Goal: Complete application form: Complete application form

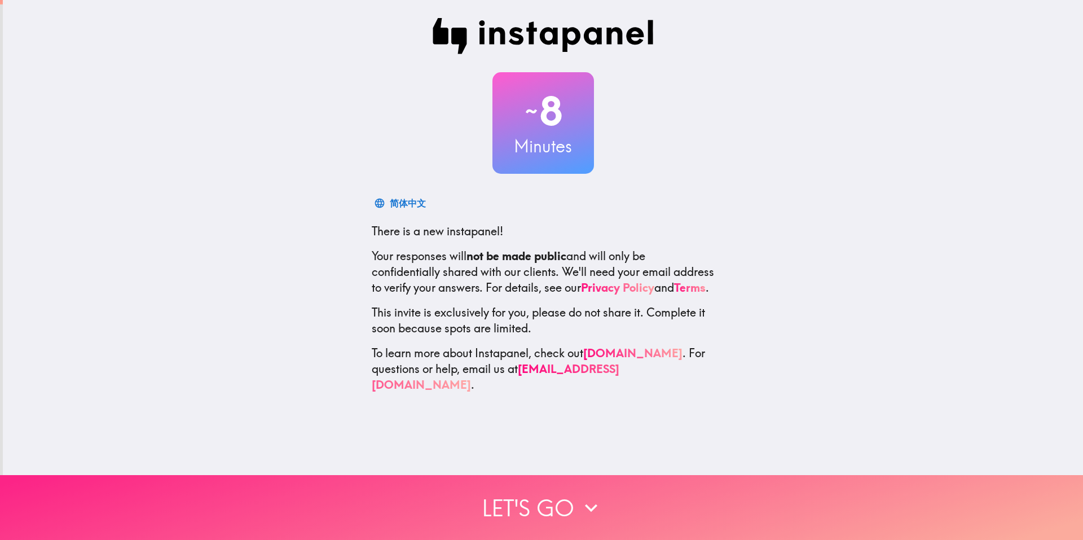
click at [518, 497] on button "Let's go" at bounding box center [541, 507] width 1083 height 65
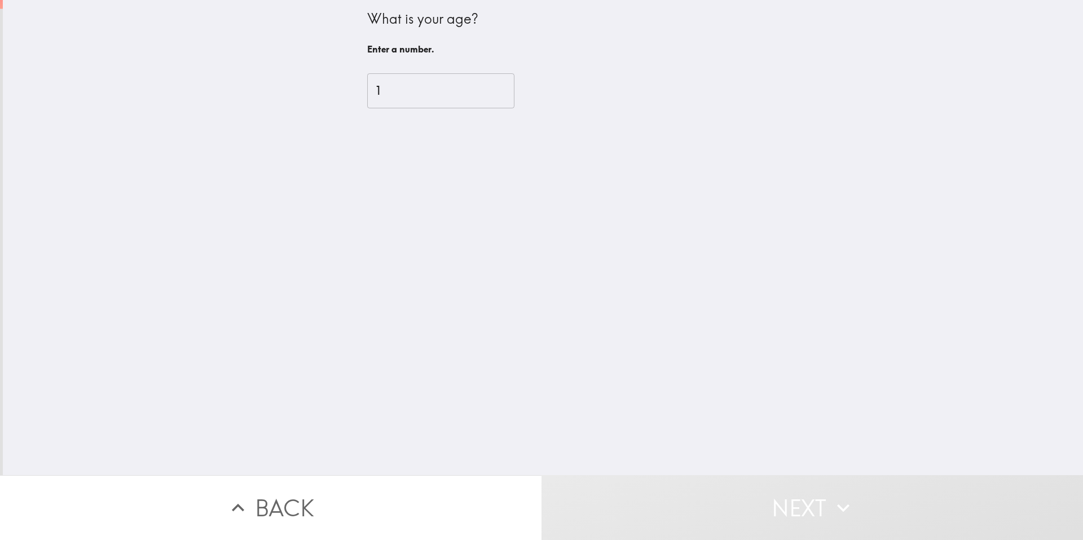
type input "1"
click at [479, 90] on input "1" at bounding box center [440, 90] width 147 height 35
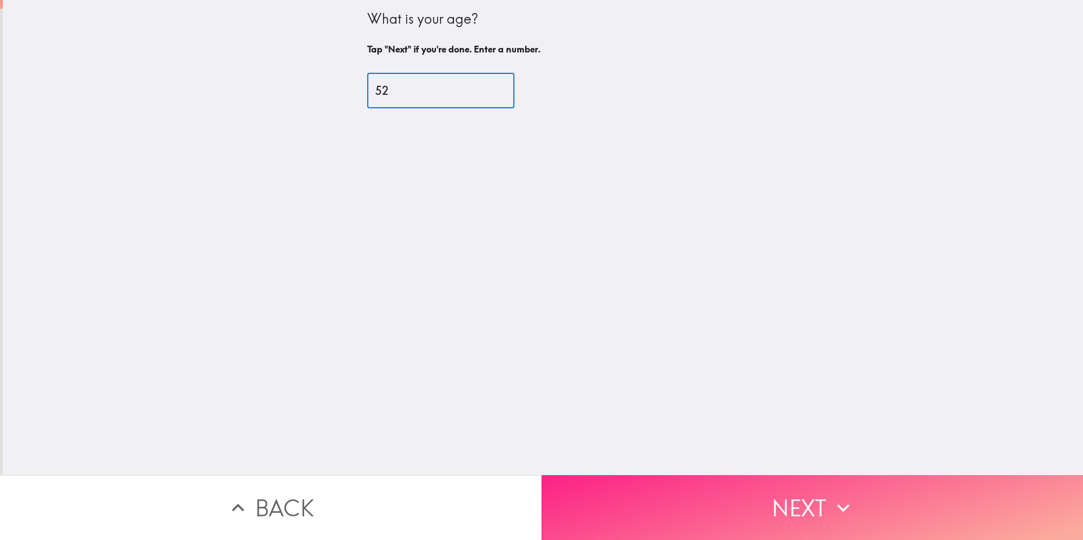
type input "52"
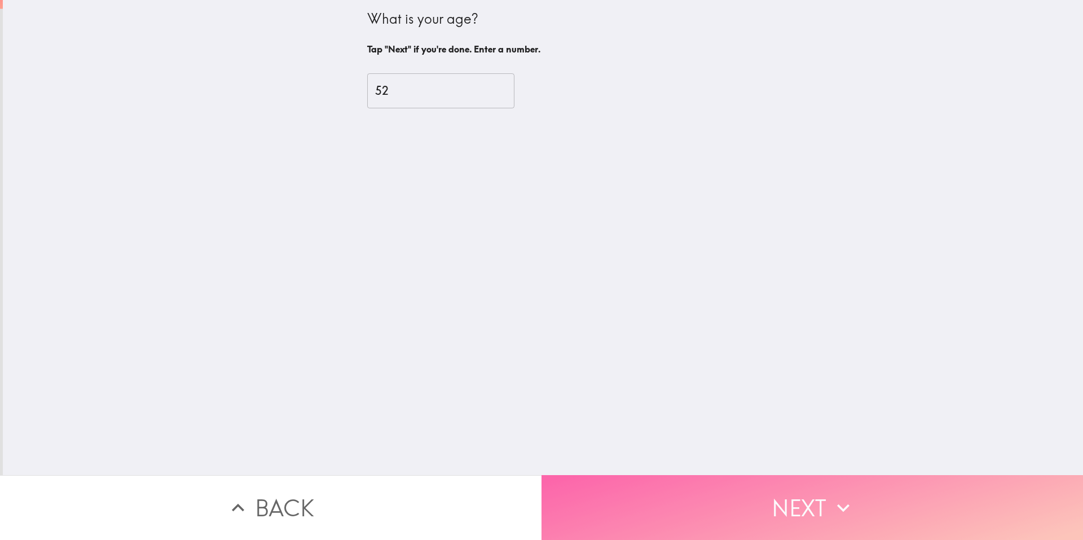
click at [676, 500] on button "Next" at bounding box center [813, 507] width 542 height 65
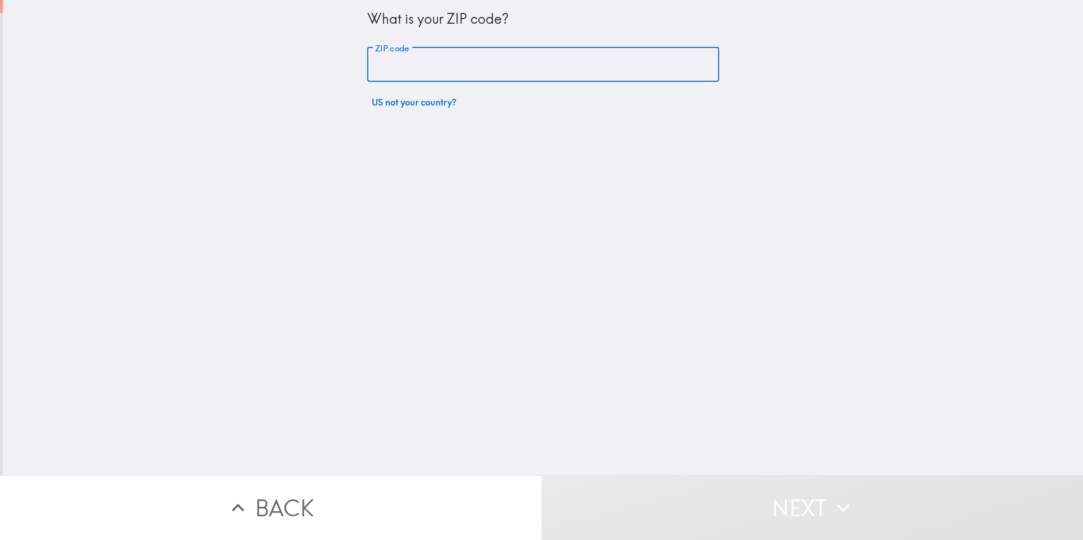
click at [526, 79] on input "ZIP code" at bounding box center [543, 64] width 352 height 35
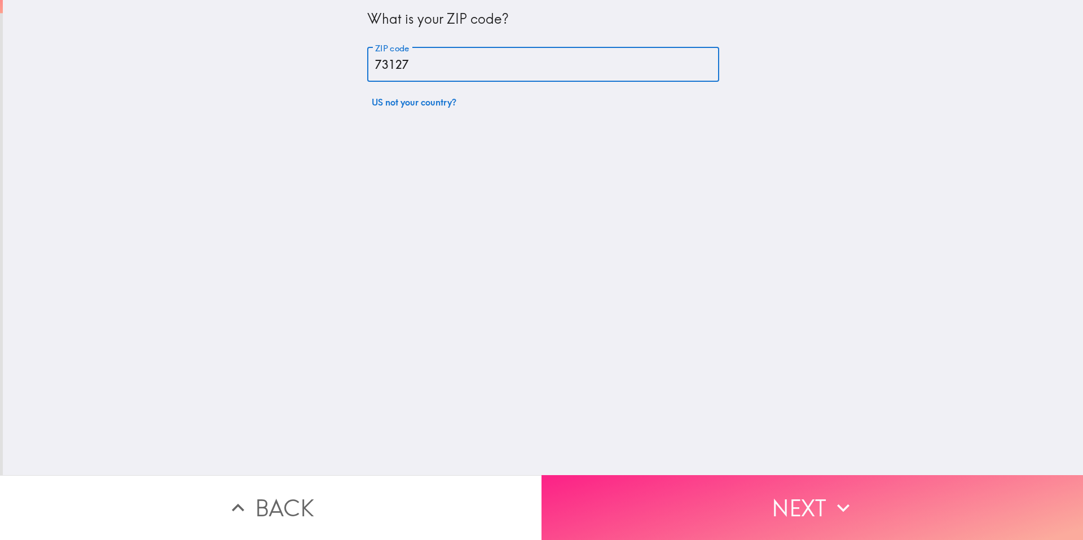
type input "73127"
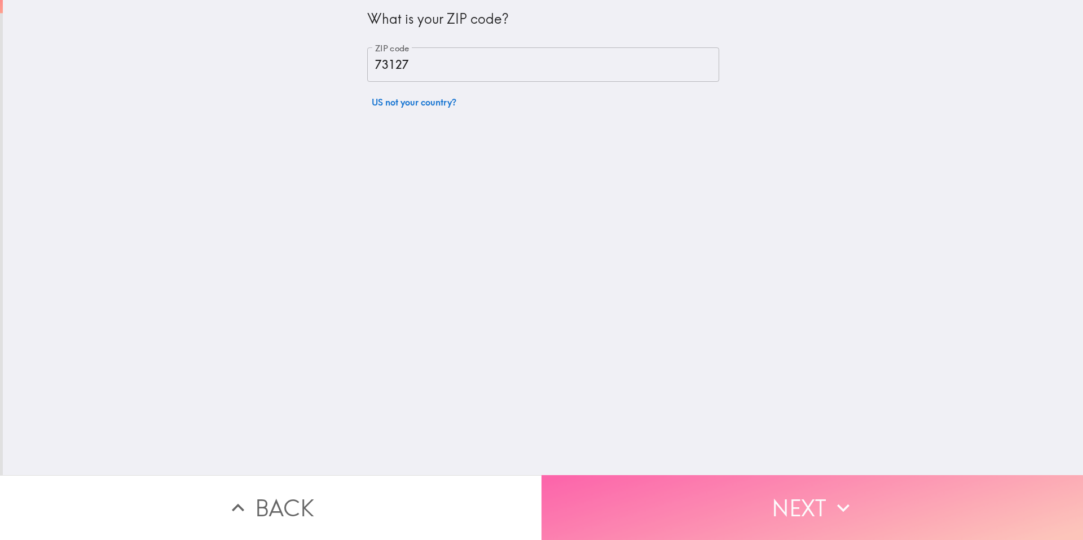
click at [717, 502] on button "Next" at bounding box center [813, 507] width 542 height 65
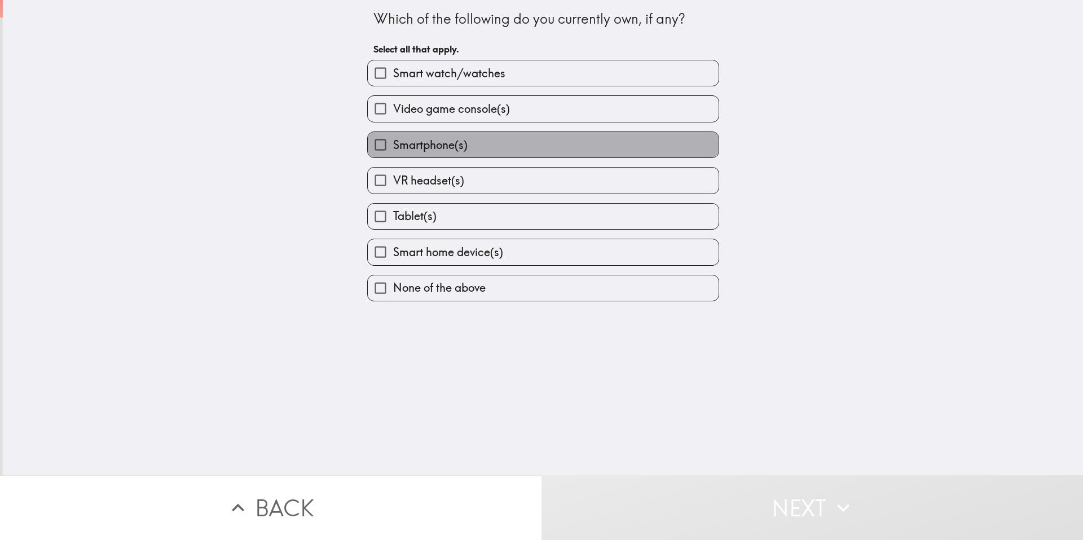
click at [506, 135] on label "Smartphone(s)" at bounding box center [543, 144] width 351 height 25
click at [393, 135] on input "Smartphone(s)" at bounding box center [380, 144] width 25 height 25
checkbox input "true"
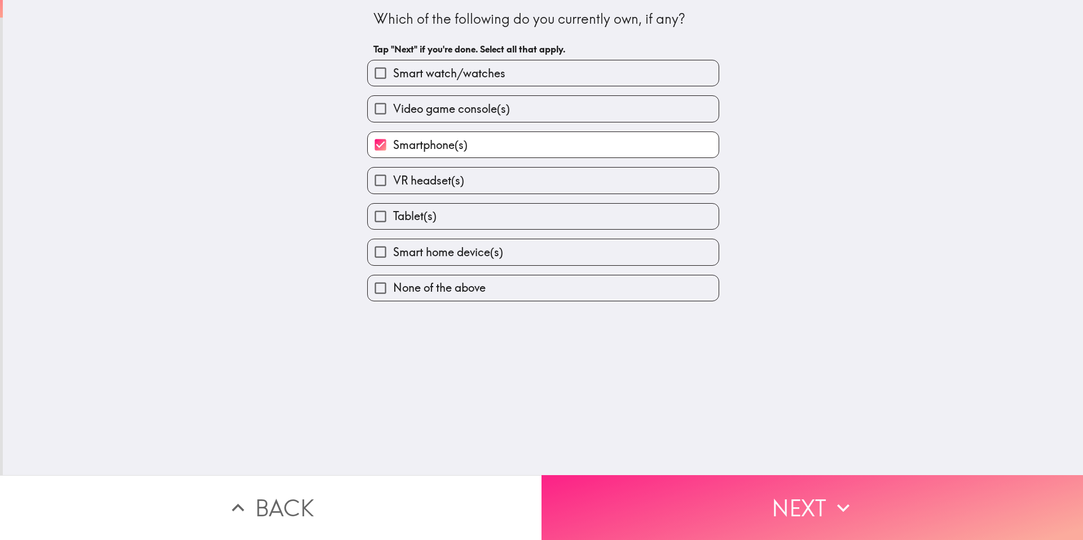
click at [752, 482] on button "Next" at bounding box center [813, 507] width 542 height 65
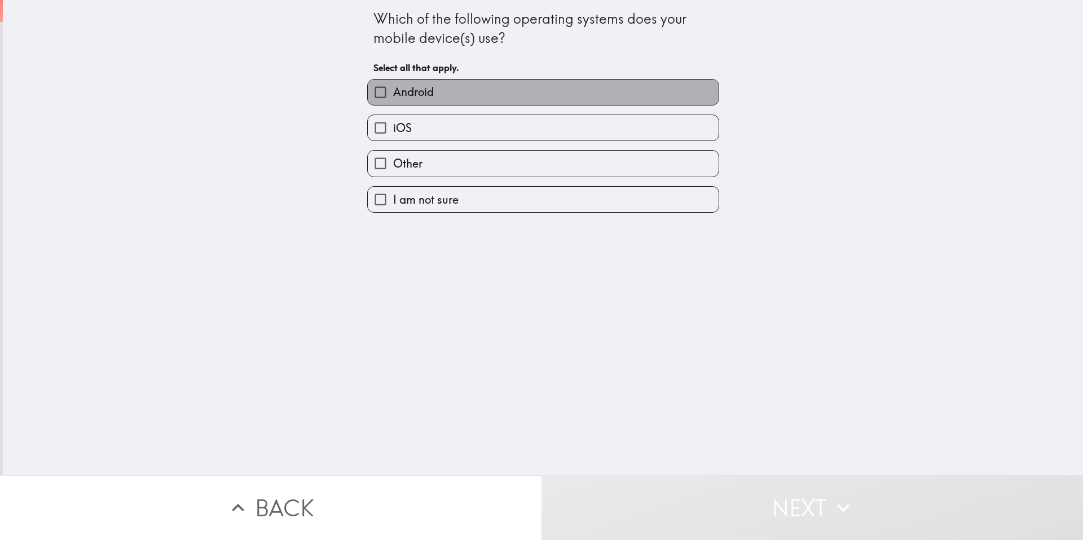
click at [481, 92] on label "Android" at bounding box center [543, 92] width 351 height 25
click at [393, 92] on input "Android" at bounding box center [380, 92] width 25 height 25
checkbox input "true"
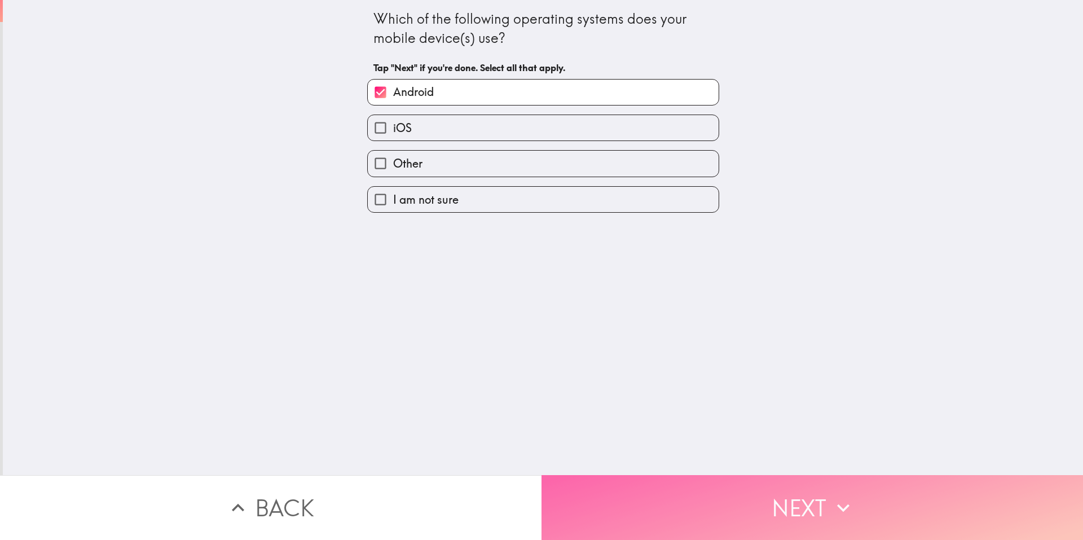
click at [758, 482] on button "Next" at bounding box center [813, 507] width 542 height 65
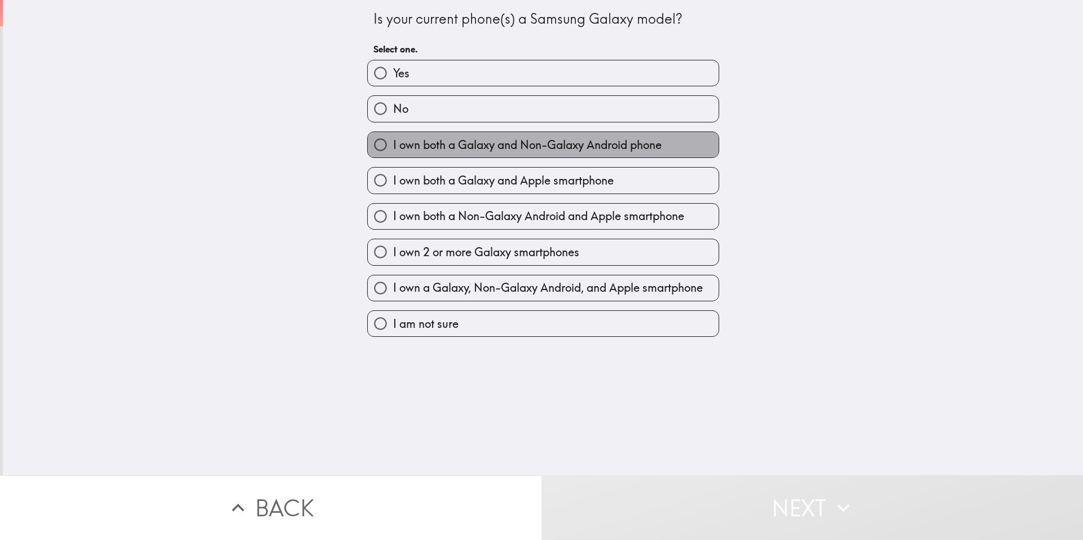
click at [550, 143] on span "I own both a Galaxy and Non-Galaxy Android phone" at bounding box center [527, 145] width 269 height 16
click at [393, 143] on input "I own both a Galaxy and Non-Galaxy Android phone" at bounding box center [380, 144] width 25 height 25
radio input "true"
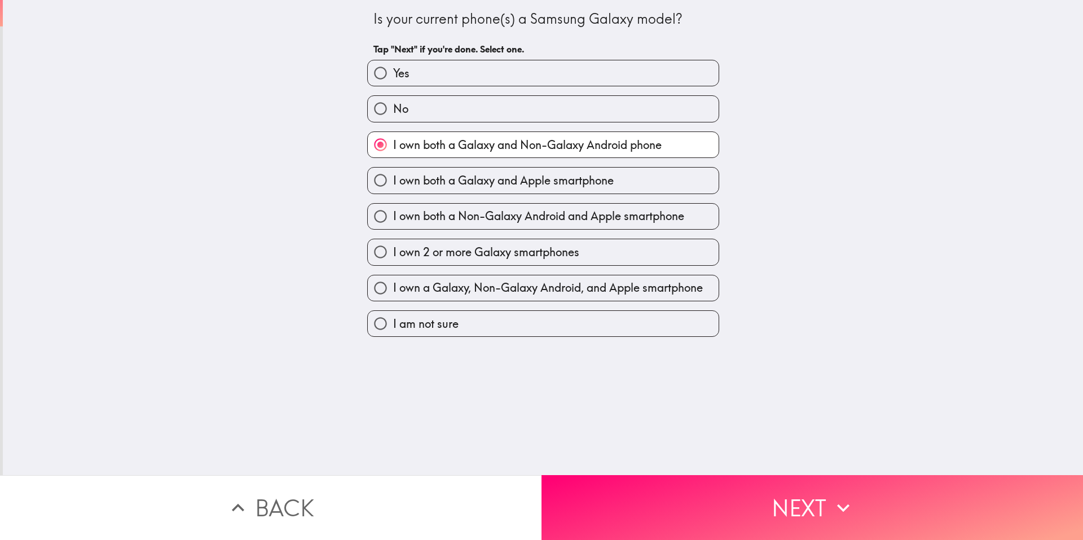
click at [736, 482] on button "Next" at bounding box center [813, 507] width 542 height 65
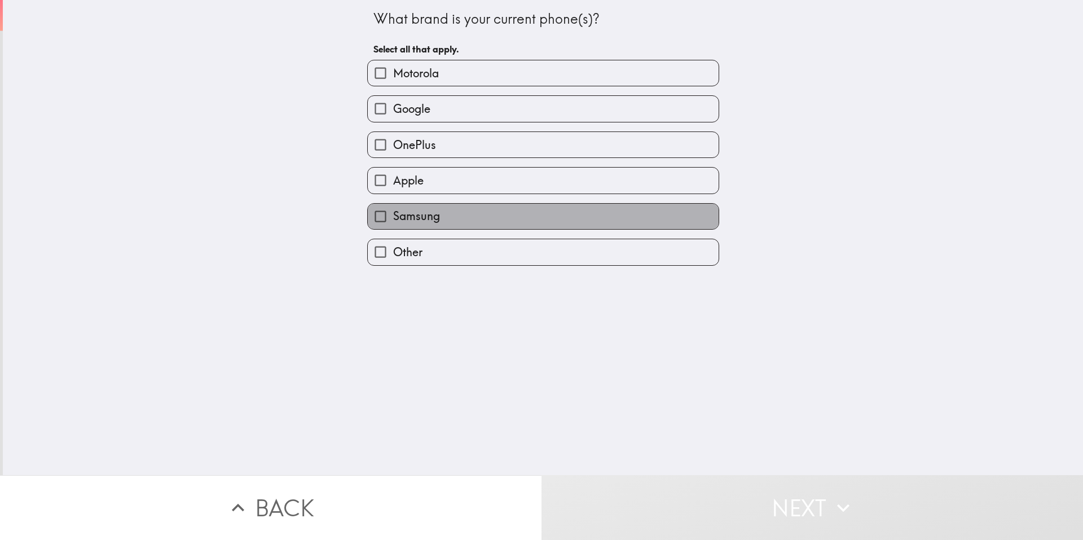
click at [422, 217] on span "Samsung" at bounding box center [416, 216] width 47 height 16
click at [393, 217] on input "Samsung" at bounding box center [380, 216] width 25 height 25
checkbox input "true"
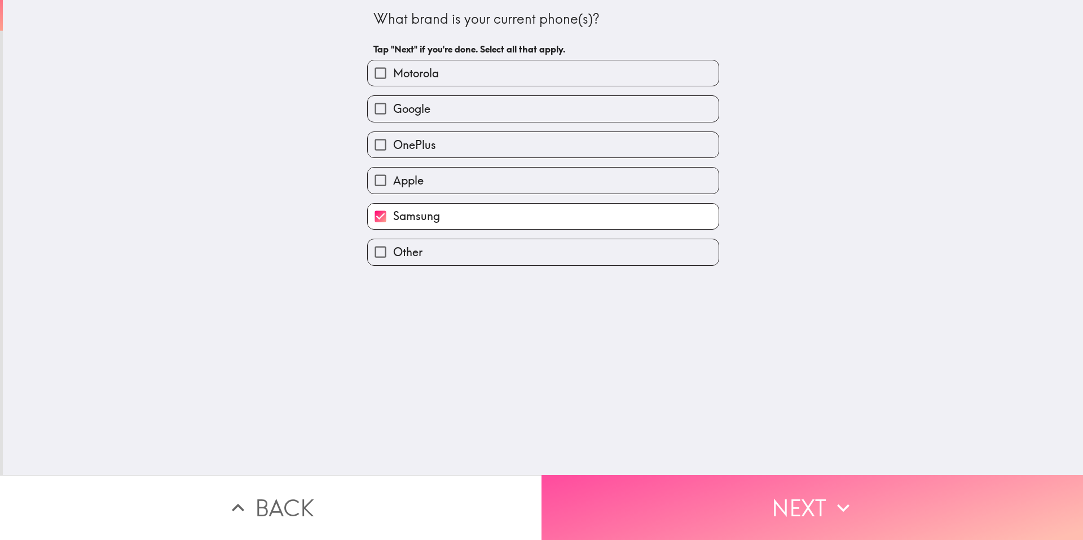
click at [716, 479] on button "Next" at bounding box center [813, 507] width 542 height 65
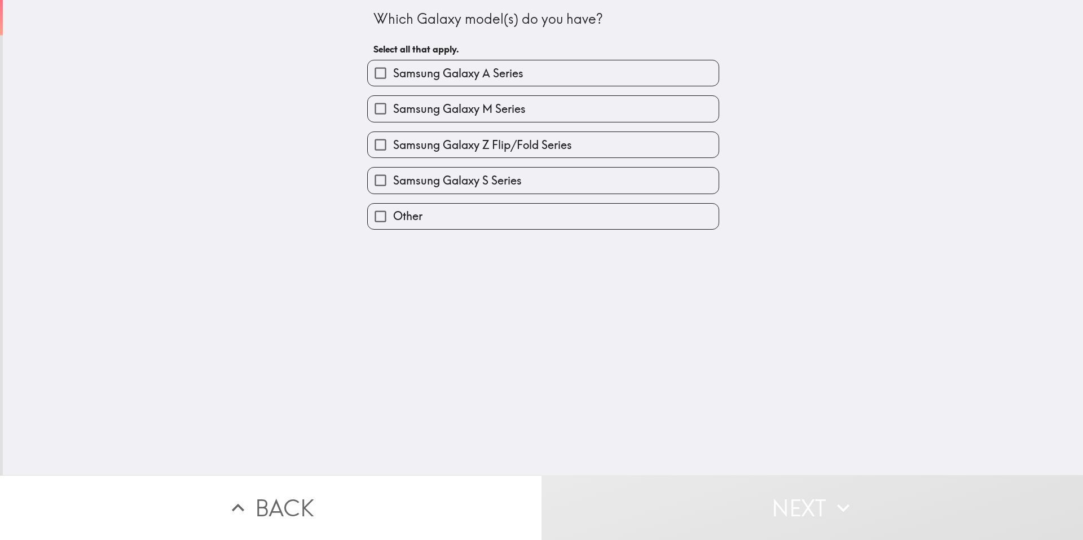
click at [551, 77] on label "Samsung Galaxy A Series" at bounding box center [543, 72] width 351 height 25
click at [393, 77] on input "Samsung Galaxy A Series" at bounding box center [380, 72] width 25 height 25
checkbox input "true"
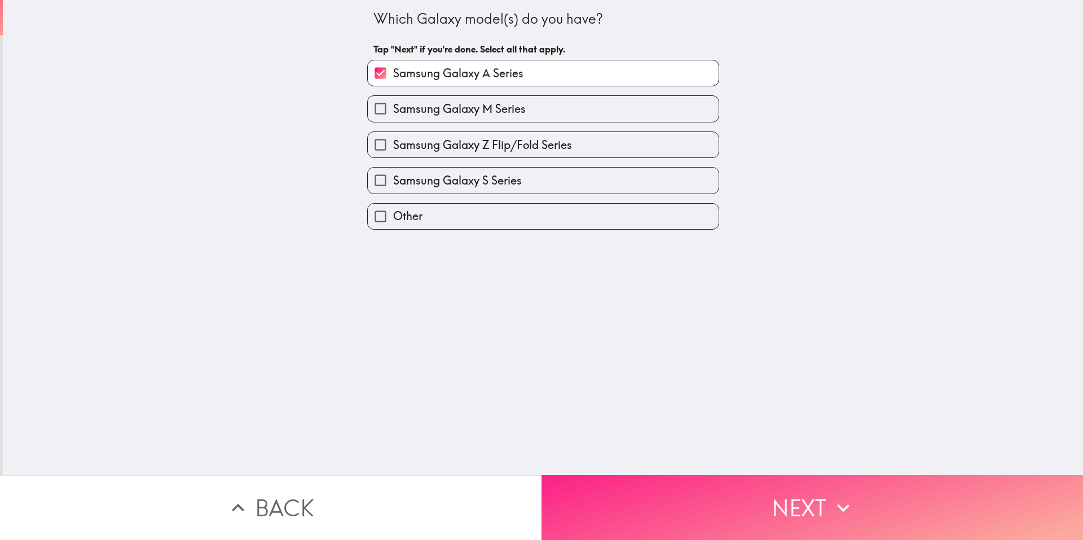
drag, startPoint x: 636, startPoint y: 467, endPoint x: 636, endPoint y: 473, distance: 6.8
click at [636, 473] on div "Which Galaxy model(s) do you have? Tap "Next" if you're done. Select all that a…" at bounding box center [541, 270] width 1083 height 540
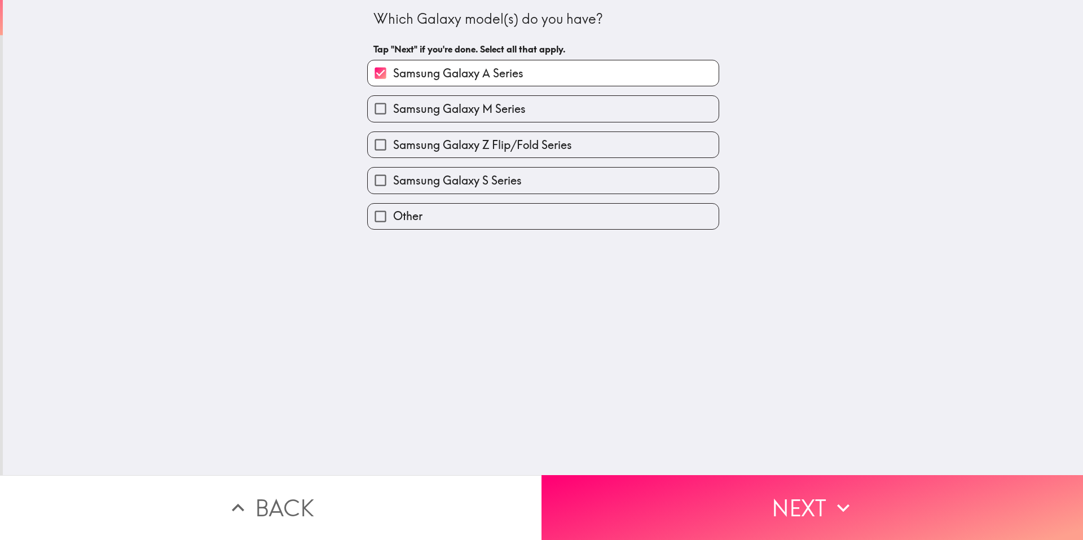
click at [636, 475] on button "Next" at bounding box center [813, 507] width 542 height 65
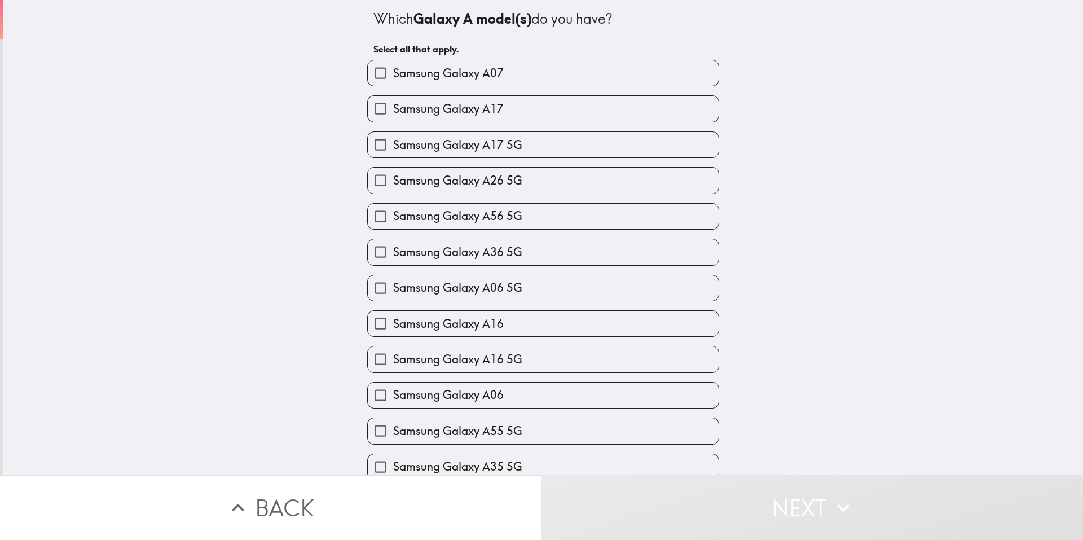
click at [490, 255] on span "Samsung Galaxy A36 5G" at bounding box center [457, 252] width 129 height 16
click at [393, 255] on input "Samsung Galaxy A36 5G" at bounding box center [380, 251] width 25 height 25
checkbox input "true"
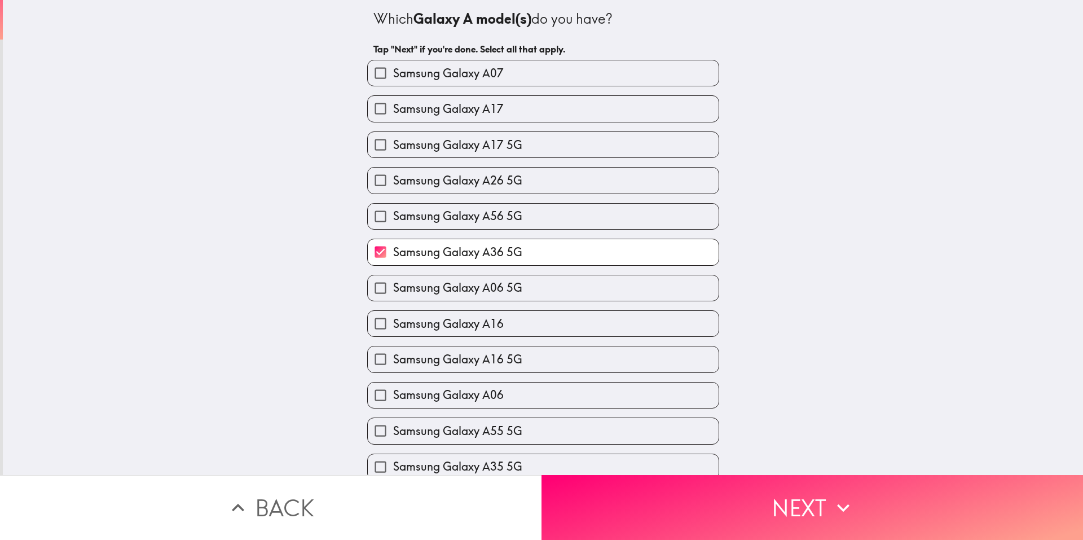
click at [801, 507] on button "Next" at bounding box center [813, 507] width 542 height 65
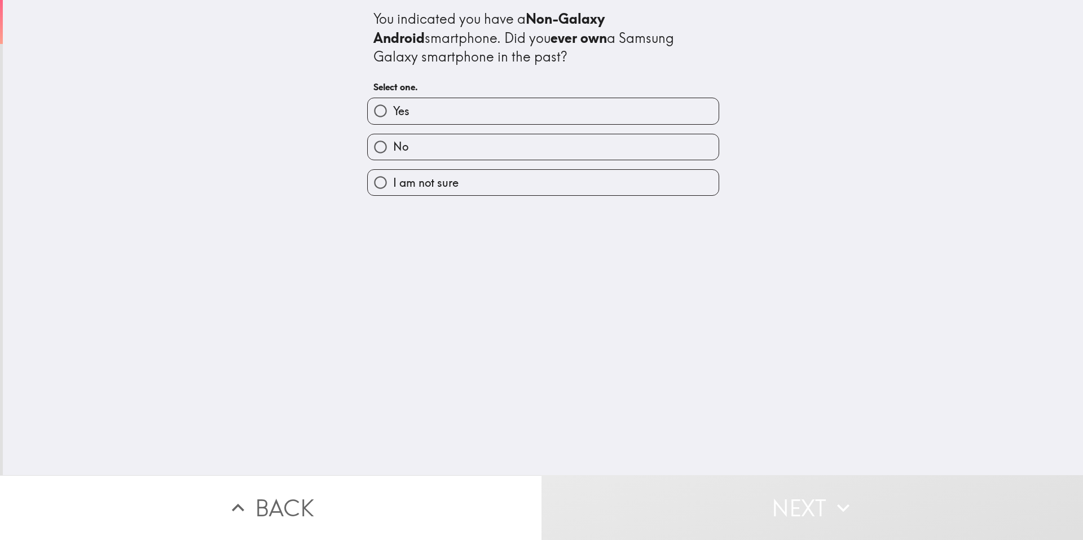
click at [481, 145] on label "No" at bounding box center [543, 146] width 351 height 25
click at [393, 145] on input "No" at bounding box center [380, 146] width 25 height 25
radio input "true"
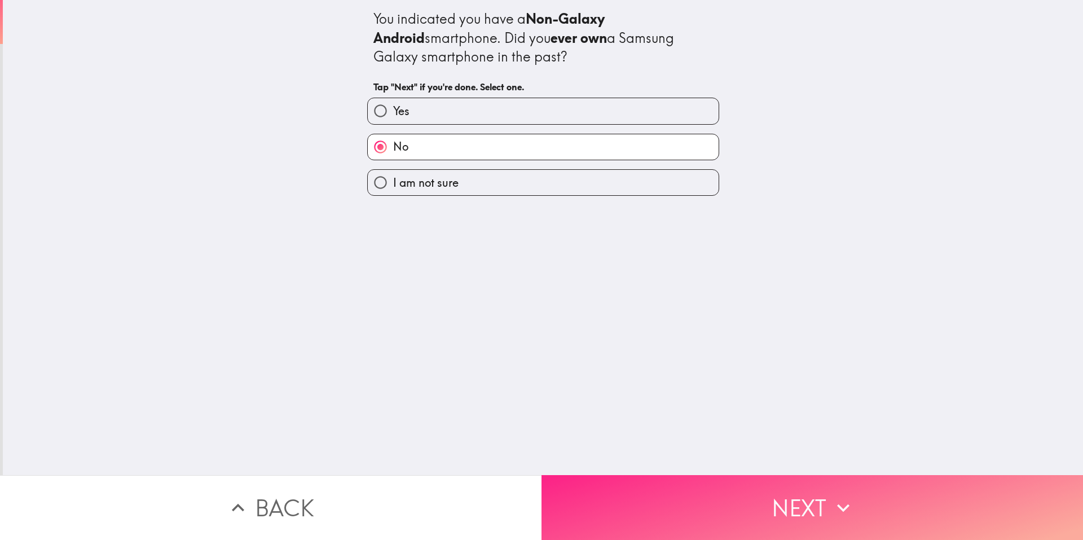
click at [730, 503] on button "Next" at bounding box center [813, 507] width 542 height 65
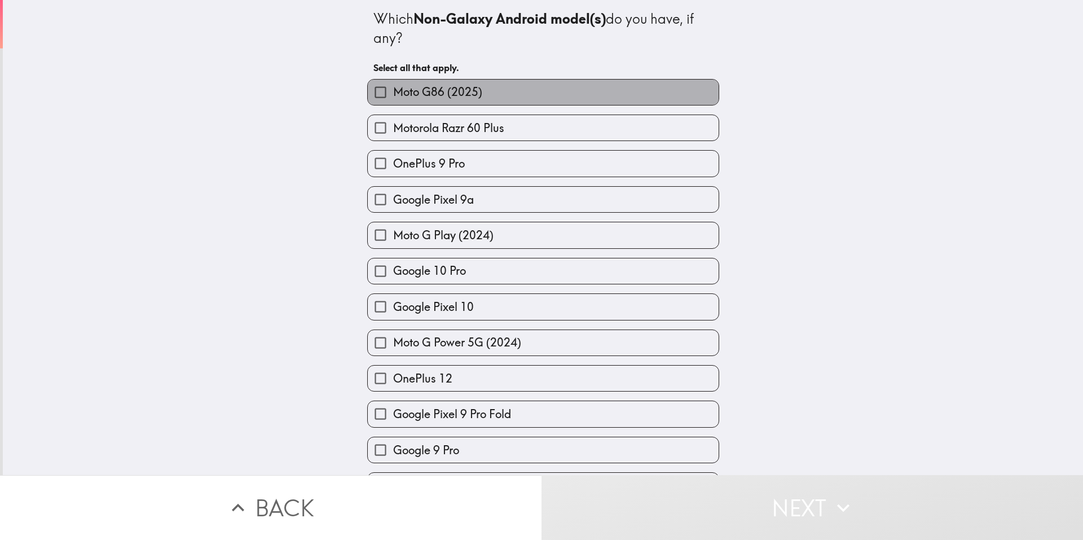
click at [485, 99] on label "Moto G86 (2025)" at bounding box center [543, 92] width 351 height 25
click at [393, 99] on input "Moto G86 (2025)" at bounding box center [380, 92] width 25 height 25
checkbox input "true"
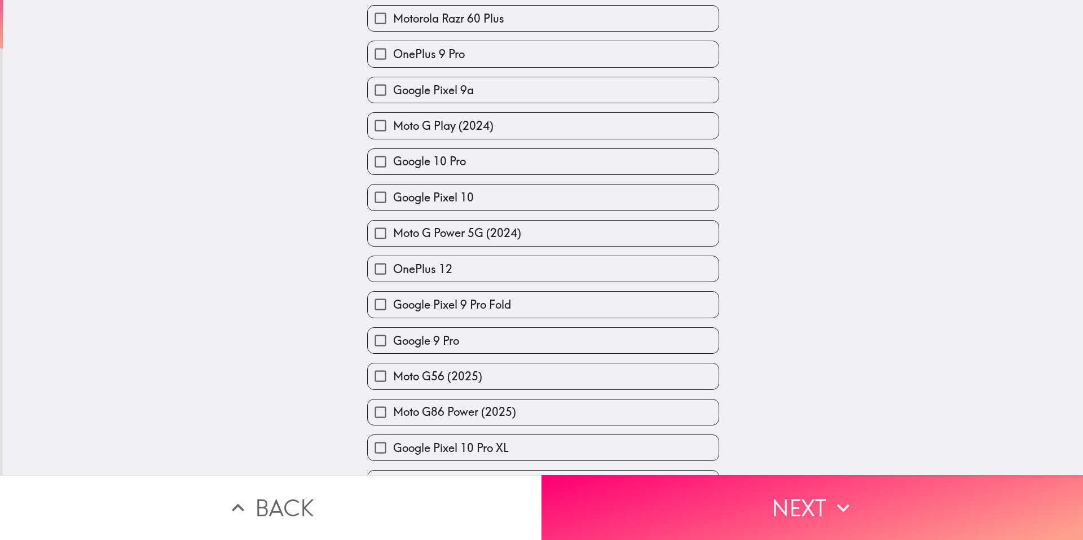
scroll to position [339, 0]
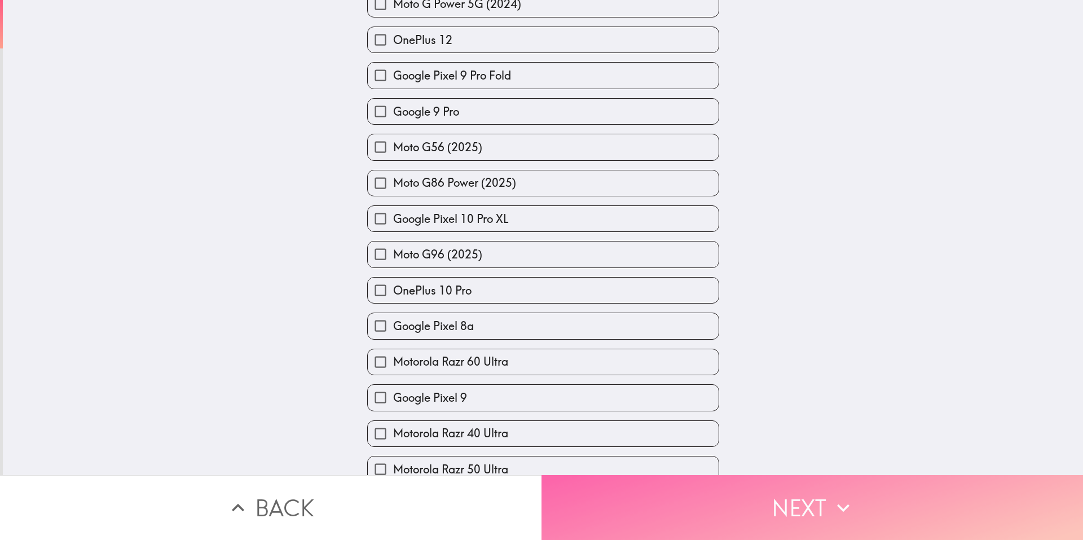
click at [758, 499] on button "Next" at bounding box center [813, 507] width 542 height 65
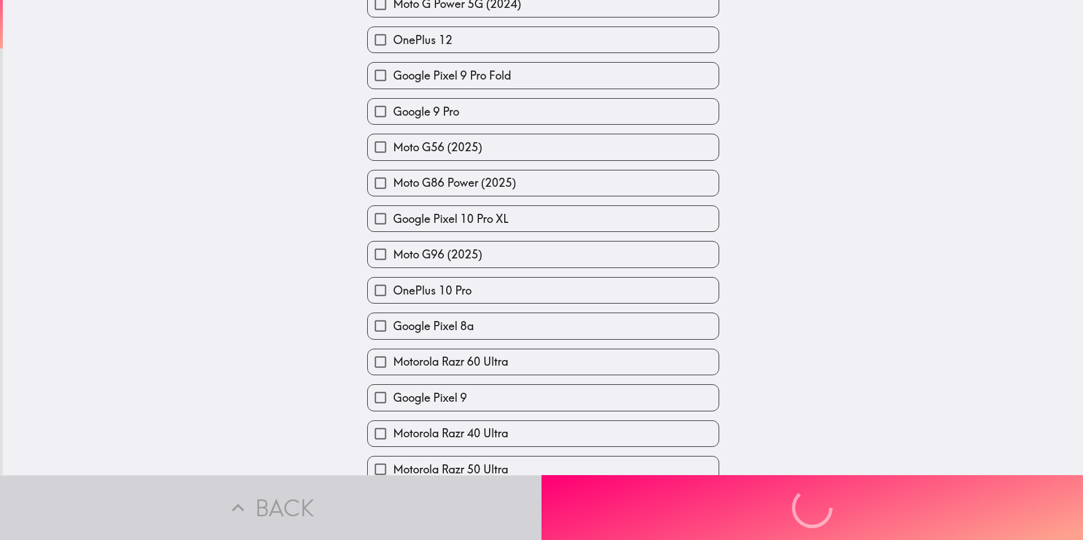
scroll to position [0, 0]
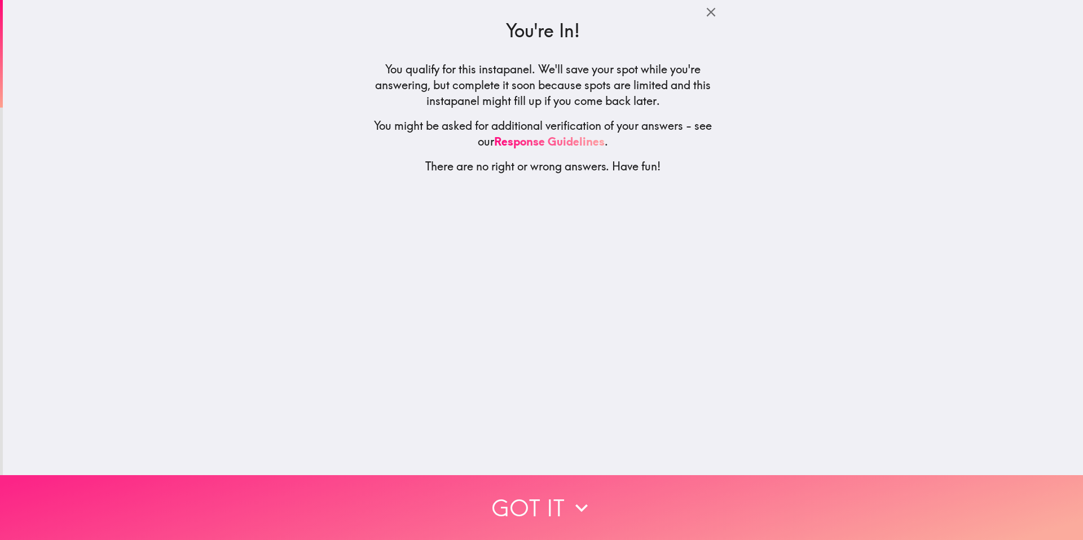
click at [525, 499] on button "Got it" at bounding box center [541, 507] width 1083 height 65
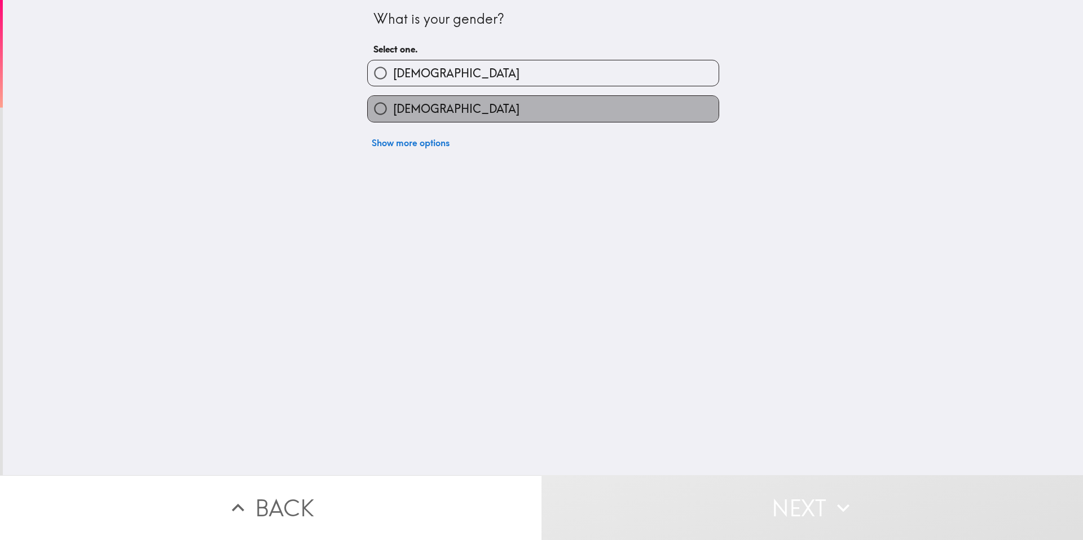
click at [464, 112] on label "[DEMOGRAPHIC_DATA]" at bounding box center [543, 108] width 351 height 25
click at [393, 112] on input "[DEMOGRAPHIC_DATA]" at bounding box center [380, 108] width 25 height 25
radio input "true"
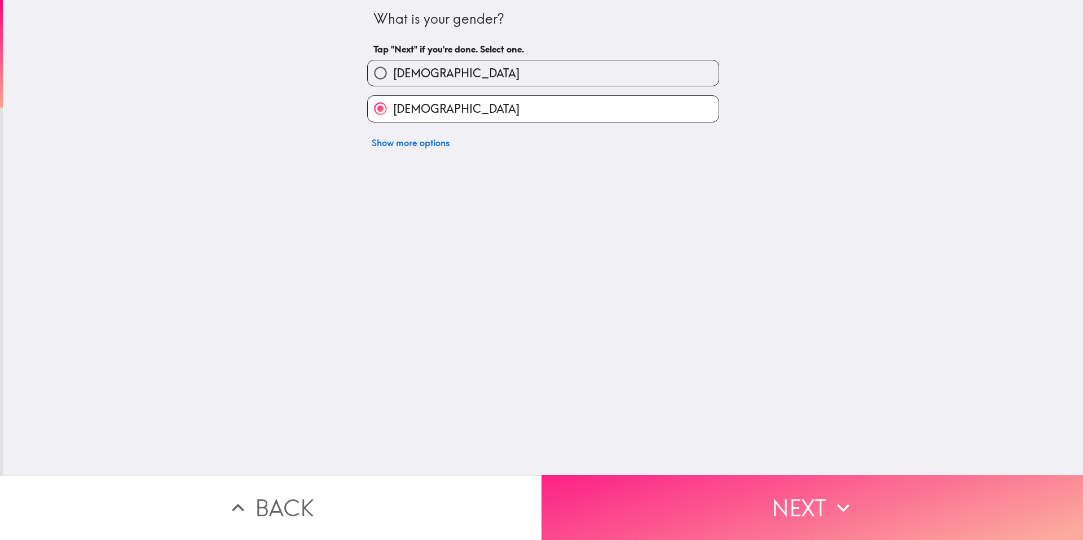
click at [667, 476] on button "Next" at bounding box center [813, 507] width 542 height 65
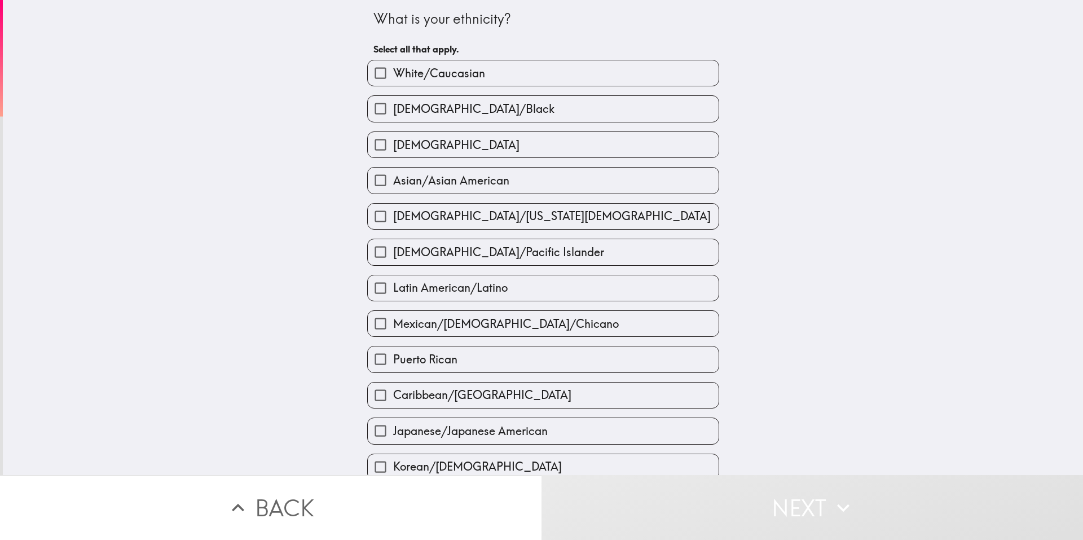
click at [503, 69] on label "White/Caucasian" at bounding box center [543, 72] width 351 height 25
click at [393, 69] on input "White/Caucasian" at bounding box center [380, 72] width 25 height 25
checkbox input "true"
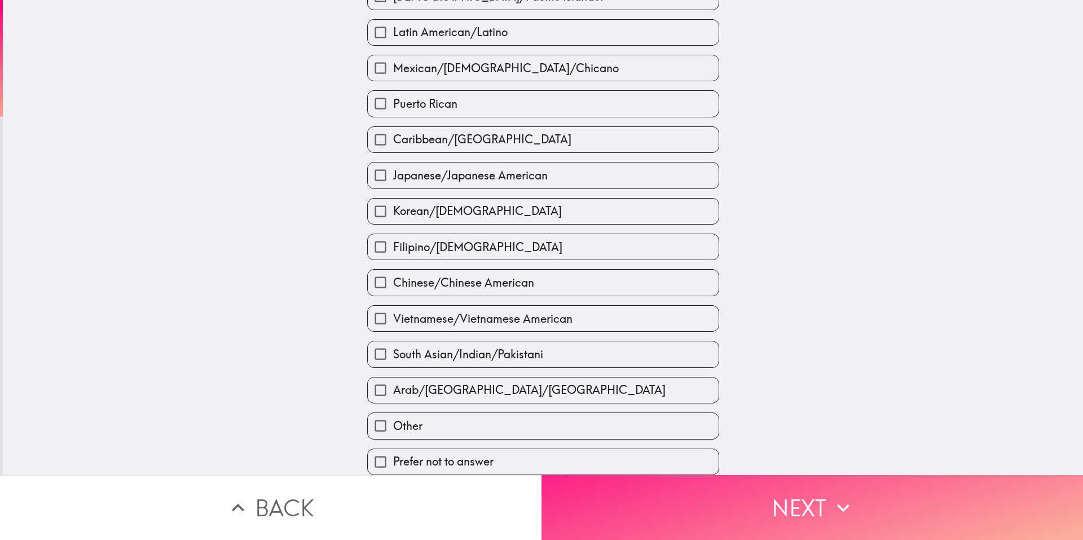
click at [824, 486] on button "Next" at bounding box center [813, 507] width 542 height 65
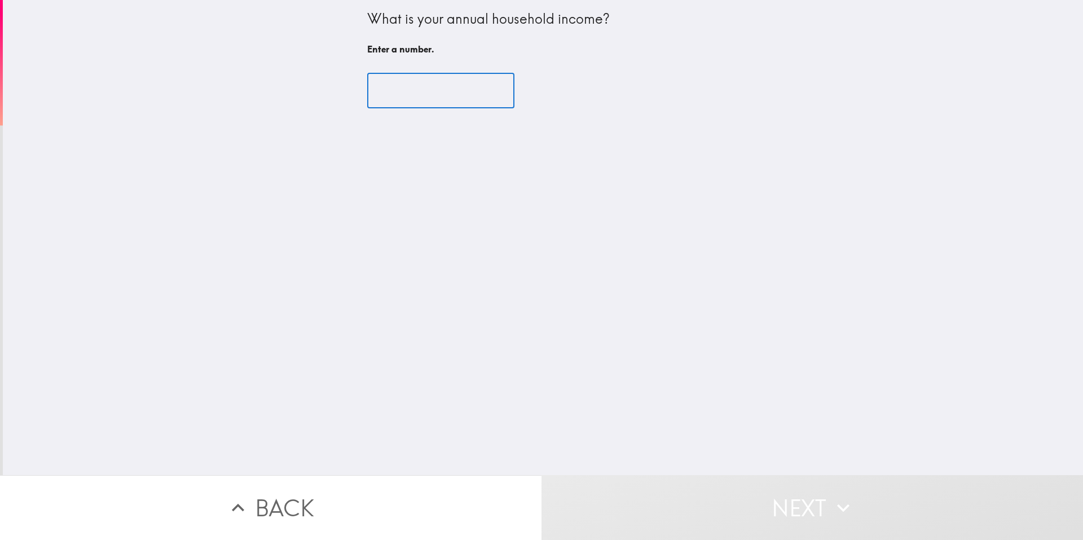
click at [432, 92] on input "number" at bounding box center [440, 90] width 147 height 35
click at [484, 95] on input "-1" at bounding box center [440, 90] width 147 height 35
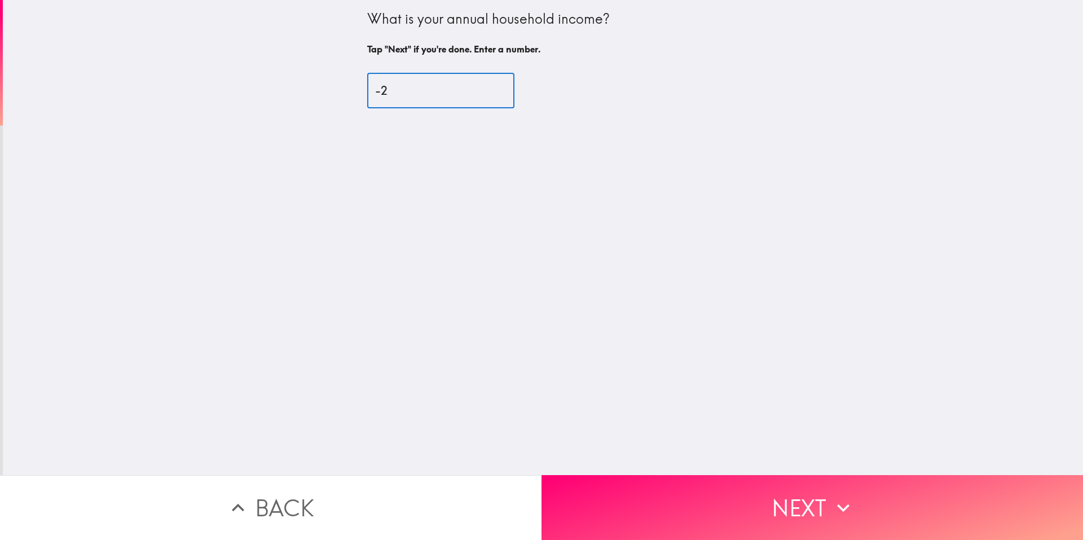
type input "-2"
click at [484, 95] on input "-2" at bounding box center [440, 90] width 147 height 35
click at [441, 93] on input "-2" at bounding box center [440, 90] width 147 height 35
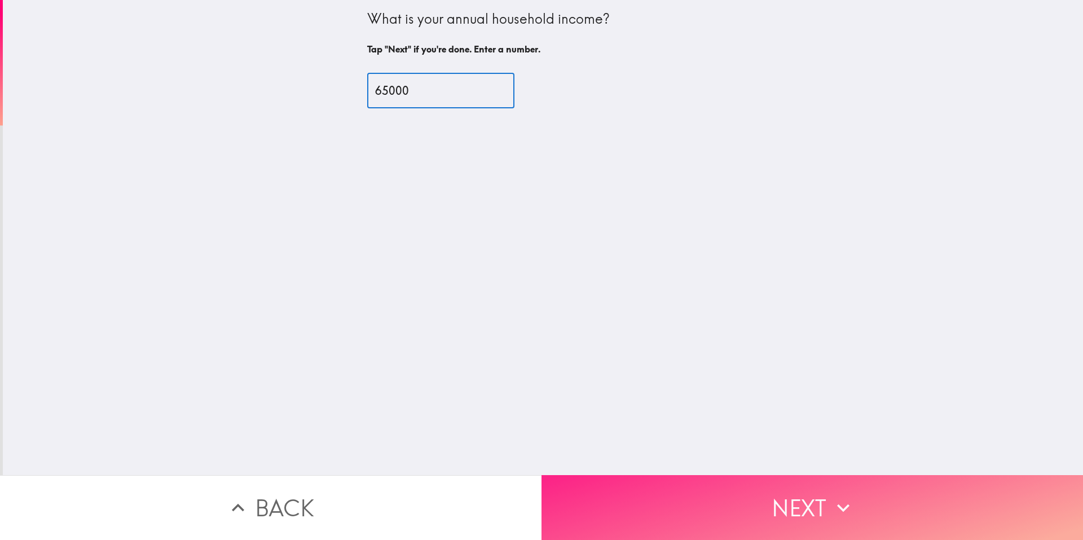
type input "65000"
click at [779, 475] on button "Next" at bounding box center [813, 507] width 542 height 65
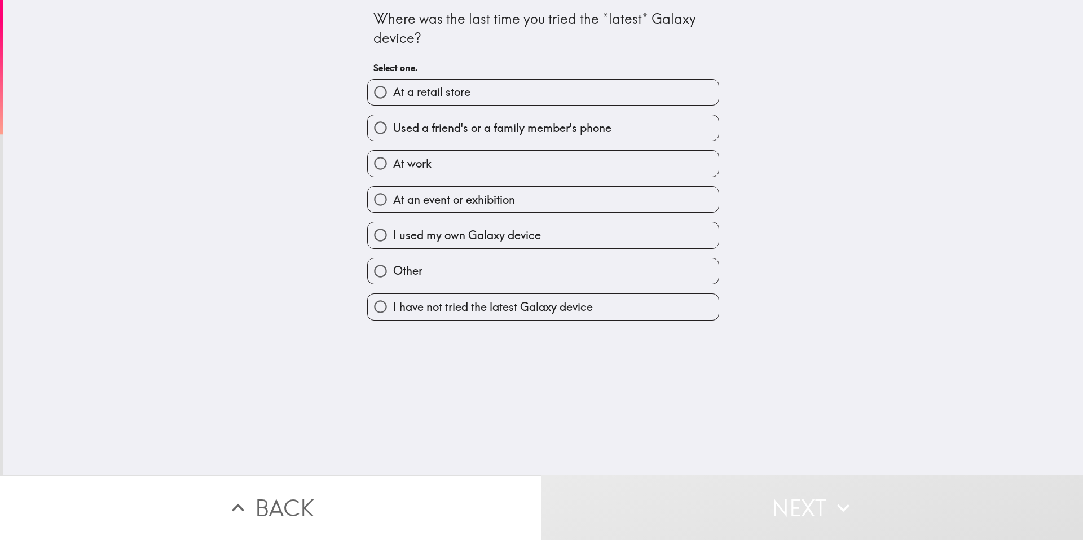
click at [398, 305] on span "I have not tried the latest Galaxy device" at bounding box center [493, 307] width 200 height 16
click at [393, 305] on input "I have not tried the latest Galaxy device" at bounding box center [380, 306] width 25 height 25
radio input "true"
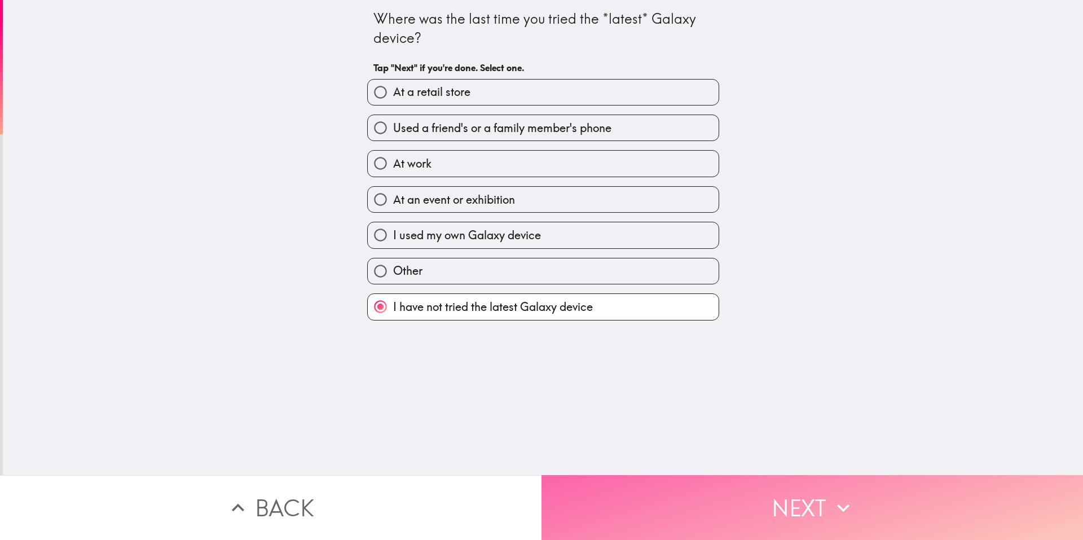
click at [705, 495] on button "Next" at bounding box center [813, 507] width 542 height 65
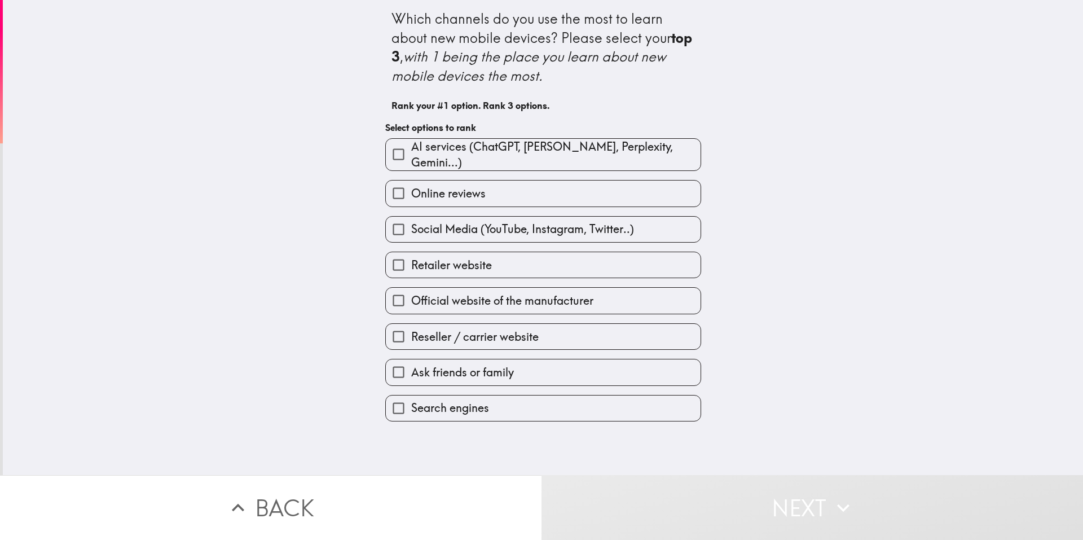
click at [519, 296] on span "Official website of the manufacturer" at bounding box center [502, 301] width 182 height 16
click at [411, 296] on input "Official website of the manufacturer" at bounding box center [398, 300] width 25 height 25
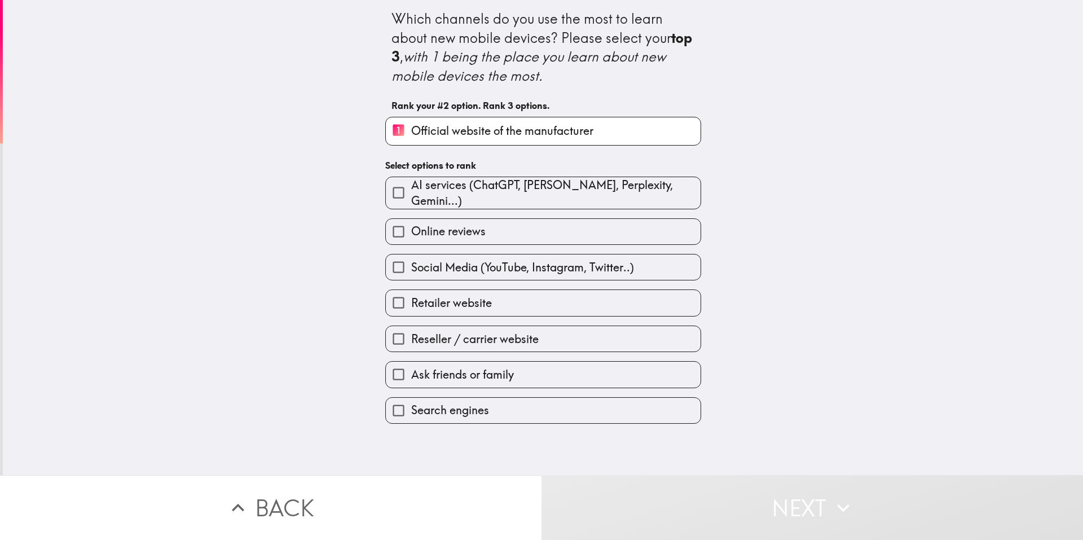
click at [510, 224] on label "Online reviews" at bounding box center [543, 231] width 315 height 25
click at [411, 224] on input "Online reviews" at bounding box center [398, 231] width 25 height 25
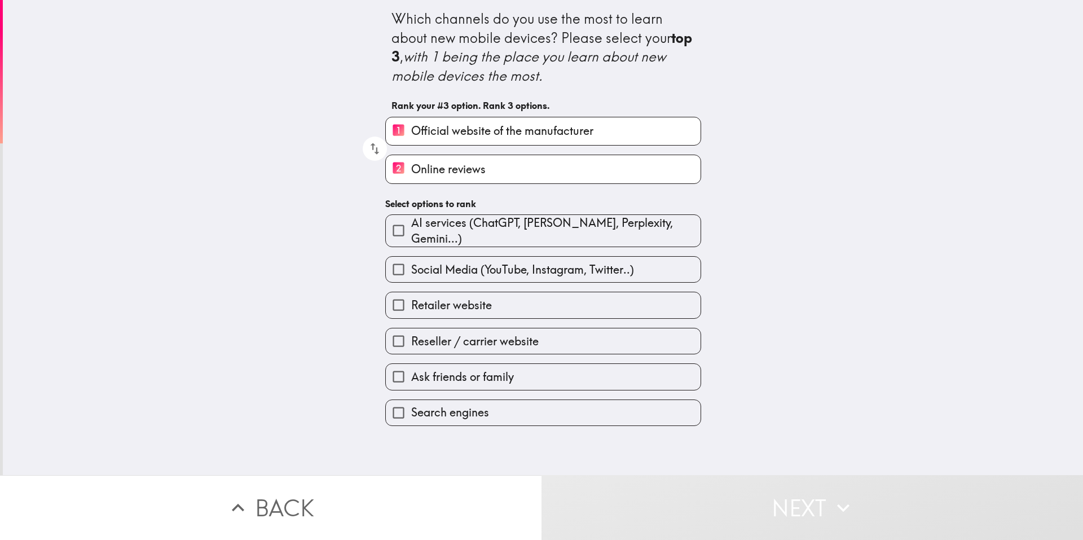
click at [505, 305] on label "Retailer website" at bounding box center [543, 304] width 315 height 25
click at [411, 305] on input "Retailer website" at bounding box center [398, 304] width 25 height 25
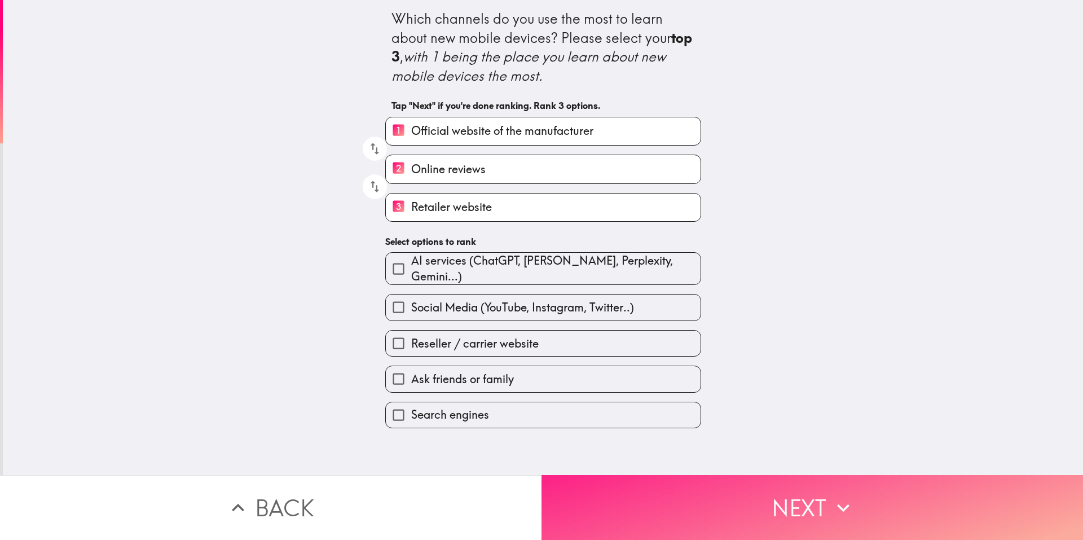
click at [830, 479] on button "Next" at bounding box center [813, 507] width 542 height 65
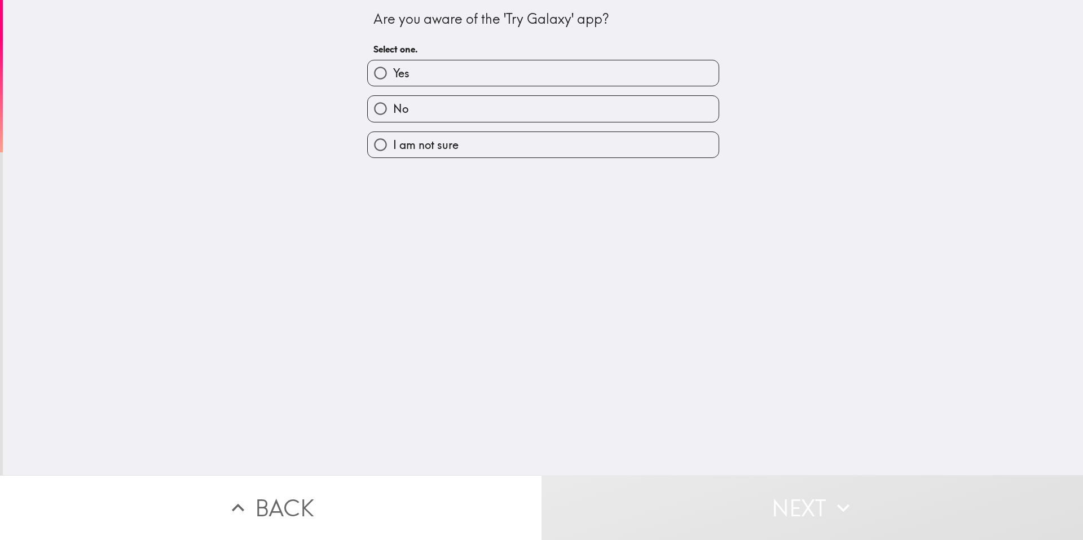
click at [512, 112] on label "No" at bounding box center [543, 108] width 351 height 25
click at [393, 112] on input "No" at bounding box center [380, 108] width 25 height 25
radio input "true"
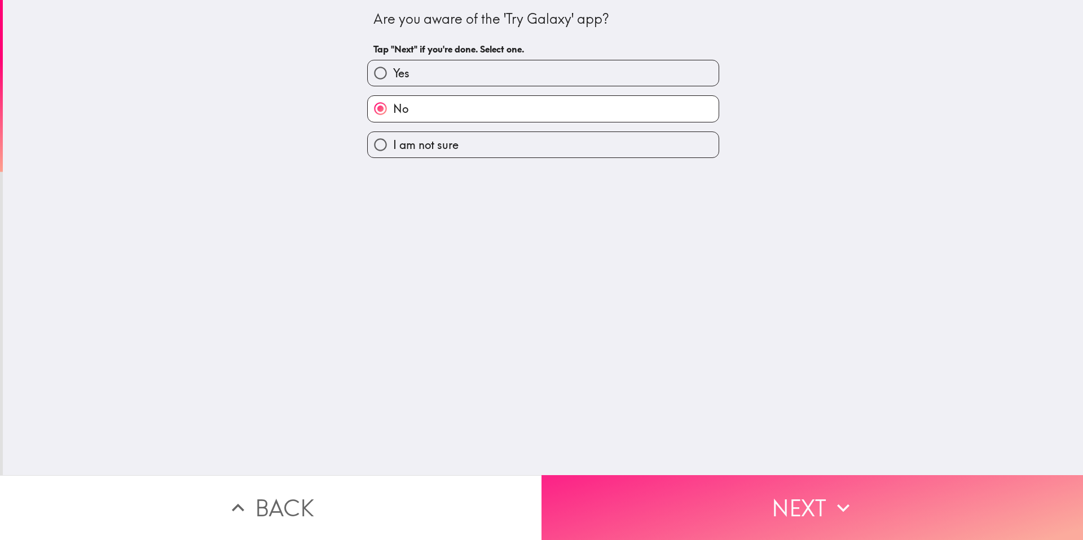
click at [651, 497] on button "Next" at bounding box center [813, 507] width 542 height 65
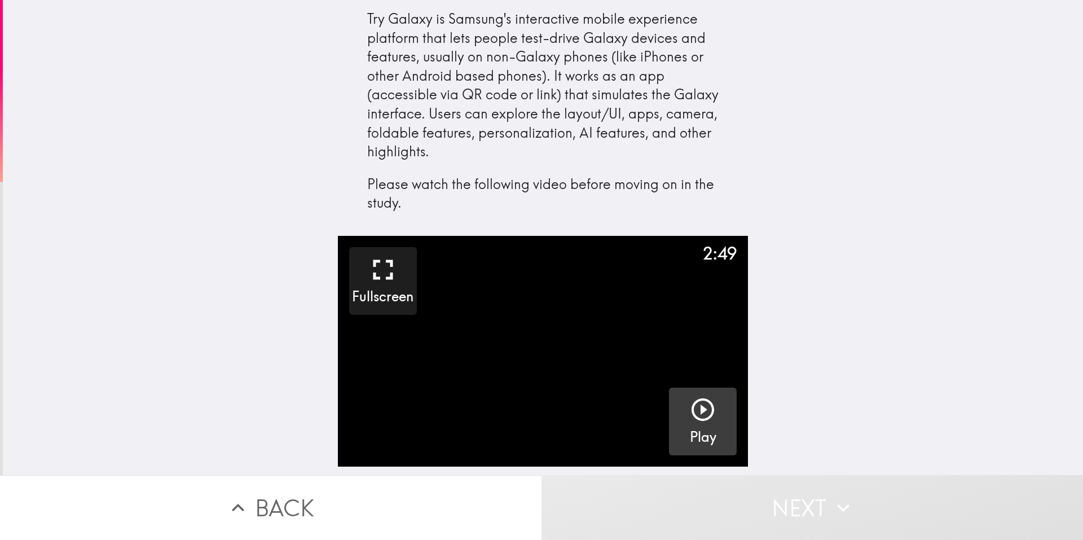
click at [695, 403] on icon "button" at bounding box center [703, 409] width 27 height 27
